Goal: Task Accomplishment & Management: Use online tool/utility

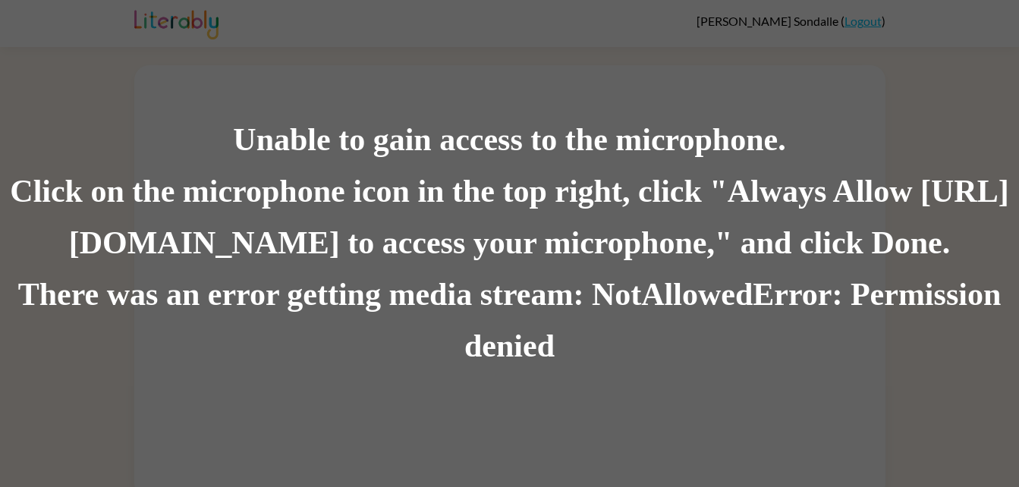
click at [794, 402] on div "Unable to gain access to the microphone. Click on the microphone icon in the to…" at bounding box center [509, 243] width 1019 height 487
click at [838, 400] on div "Unable to gain access to the microphone. Click on the microphone icon in the to…" at bounding box center [509, 243] width 1019 height 487
click at [313, 375] on div "Unable to gain access to the microphone. Click on the microphone icon in the to…" at bounding box center [509, 243] width 1019 height 487
click at [253, 181] on div "Click on the microphone icon in the top right, click "Always Allow [URL][DOMAIN…" at bounding box center [509, 217] width 1019 height 103
